Goal: Entertainment & Leisure: Consume media (video, audio)

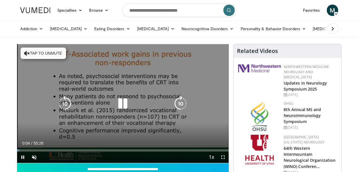
click at [41, 54] on button "Tap to unmute" at bounding box center [44, 53] width 46 height 11
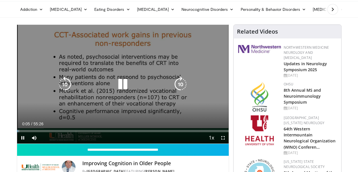
scroll to position [28, 0]
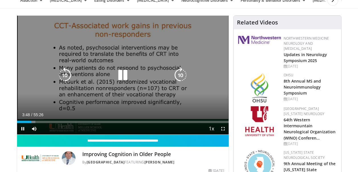
click at [124, 73] on icon "Video Player" at bounding box center [123, 75] width 16 height 16
